Goal: Transaction & Acquisition: Obtain resource

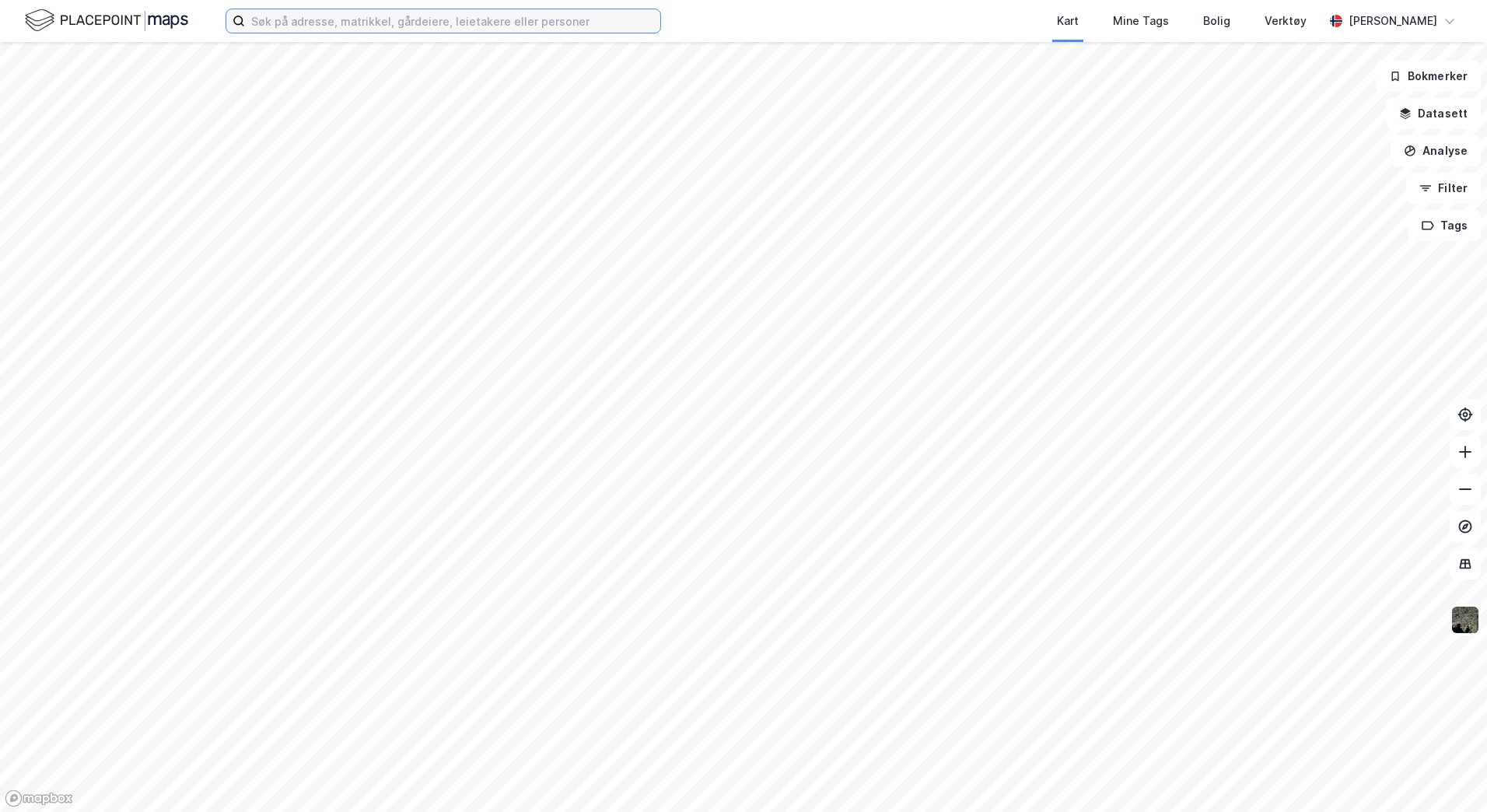
click at [434, 20] on input at bounding box center [452, 21] width 415 height 24
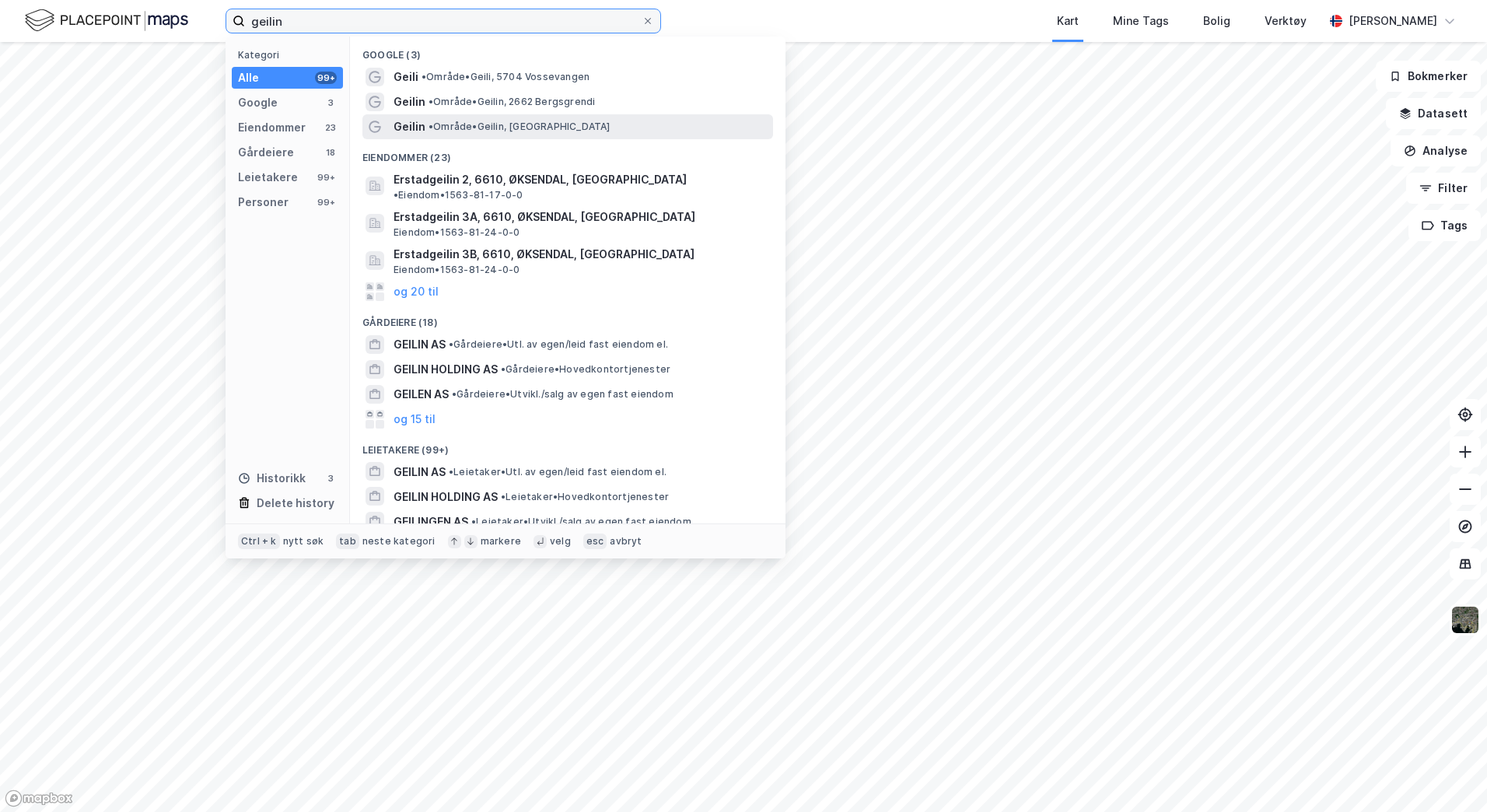
type input "geilin"
click at [582, 134] on div "Geilin • Område • [GEOGRAPHIC_DATA], [GEOGRAPHIC_DATA]" at bounding box center [582, 126] width 376 height 19
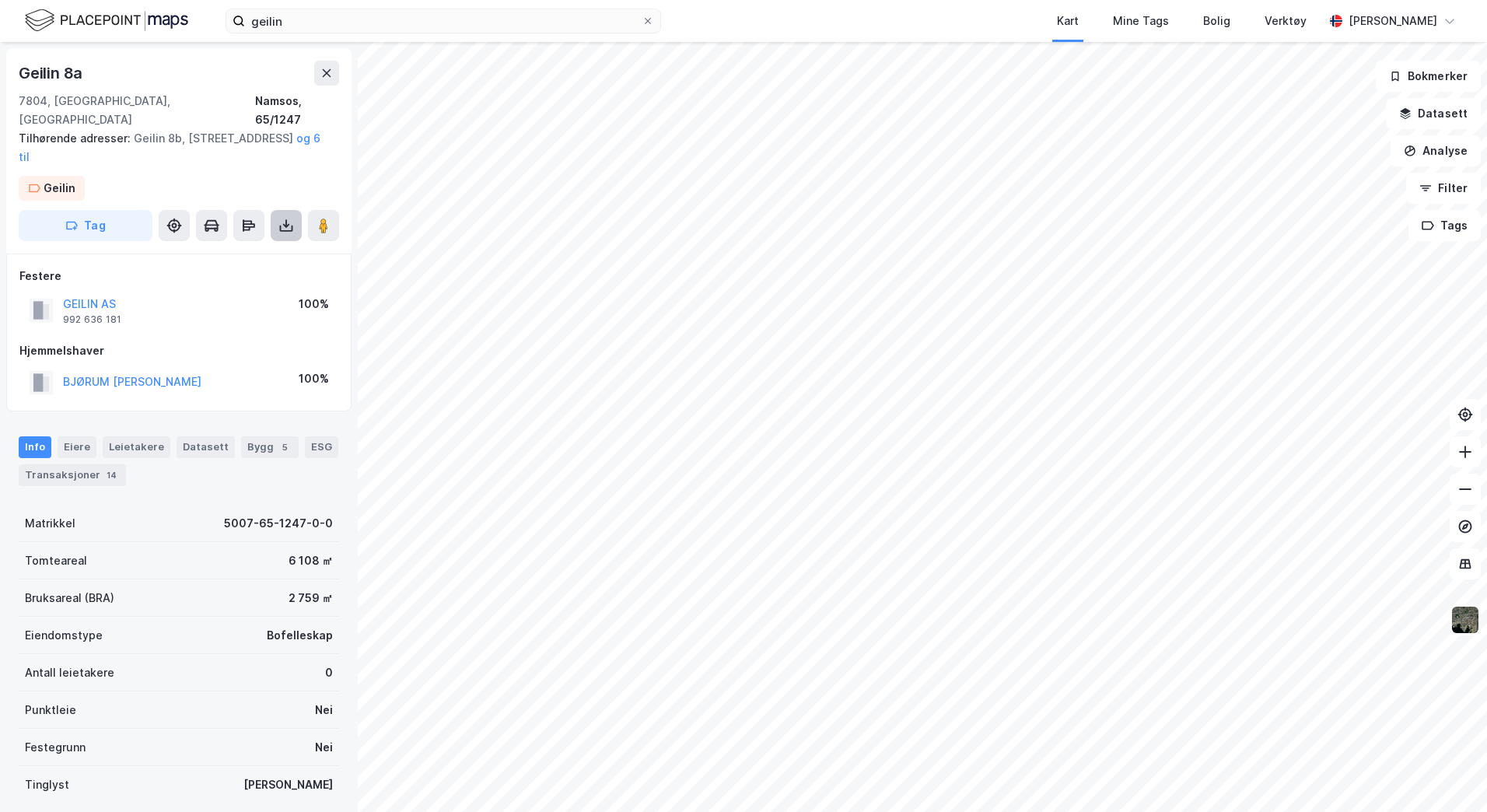
click at [283, 224] on icon at bounding box center [287, 227] width 13 height 6
click at [215, 250] on div "Last ned grunnbok" at bounding box center [209, 256] width 90 height 13
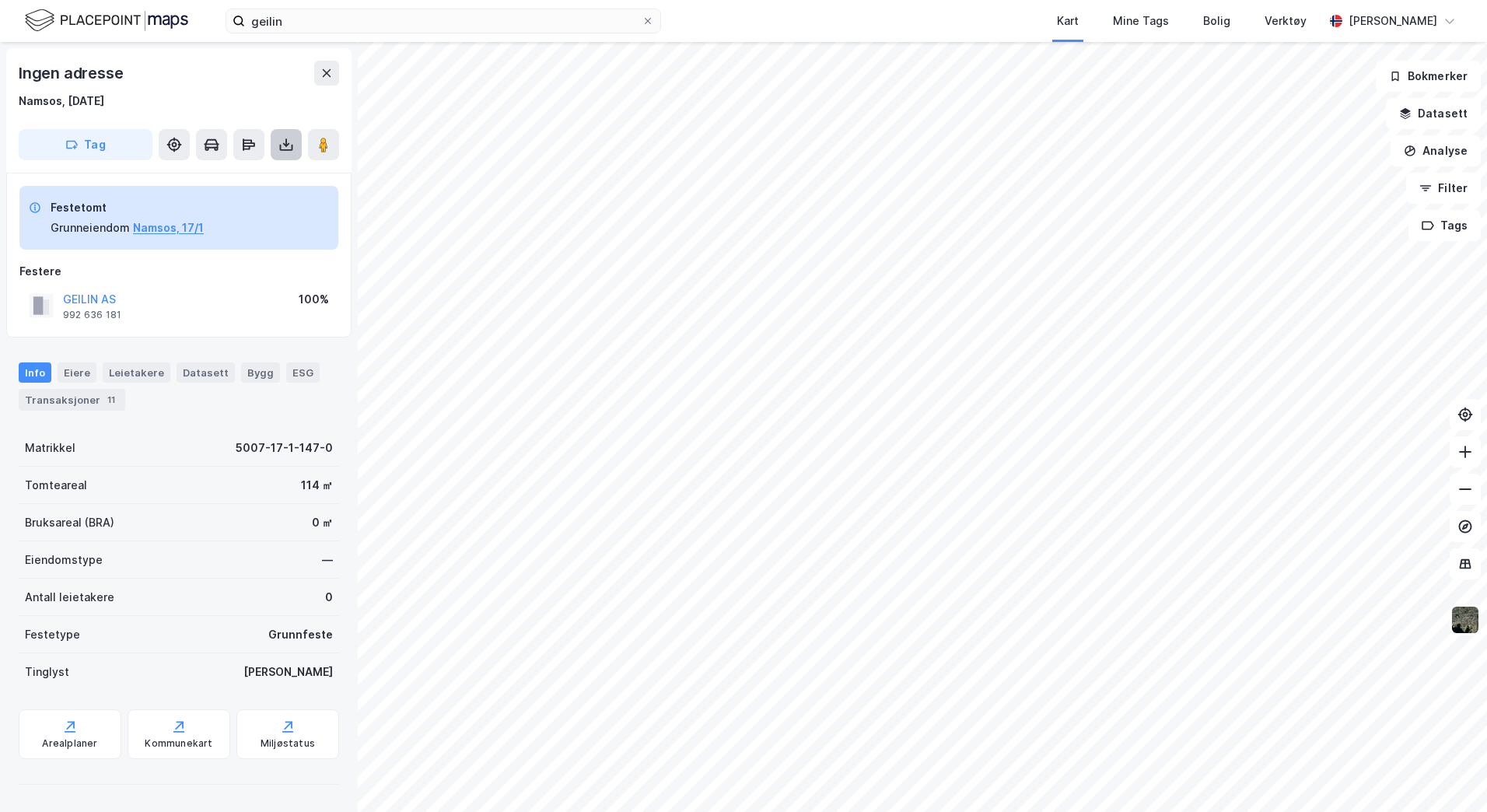
click at [287, 148] on icon at bounding box center [286, 144] width 15 height 15
click at [240, 171] on div "Last ned grunnbok" at bounding box center [209, 175] width 90 height 13
